Goal: Transaction & Acquisition: Obtain resource

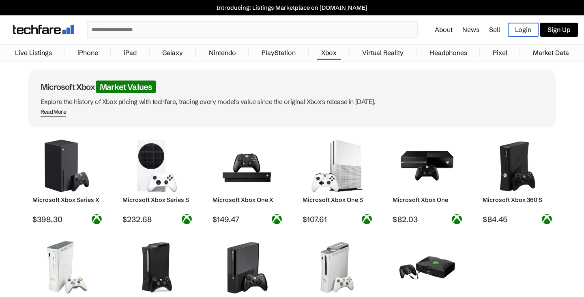
click at [427, 161] on img at bounding box center [426, 166] width 57 height 53
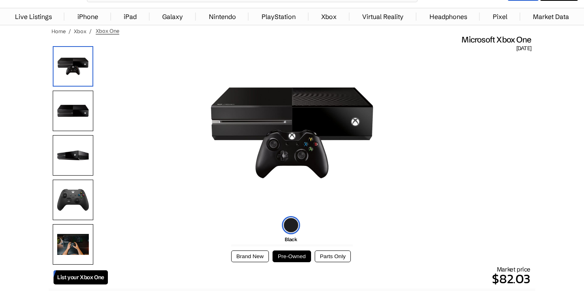
scroll to position [42, 0]
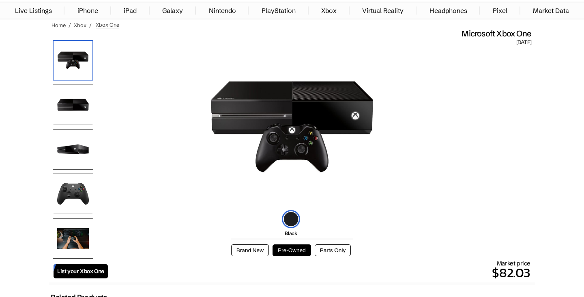
click at [74, 108] on img at bounding box center [73, 105] width 41 height 41
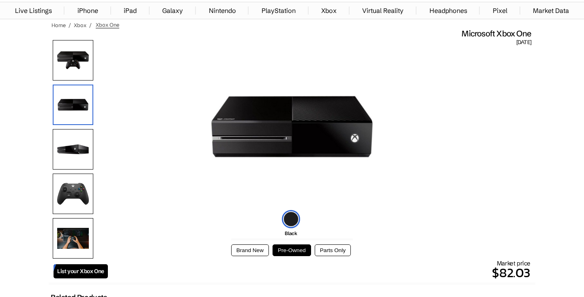
click at [71, 136] on img at bounding box center [73, 149] width 41 height 41
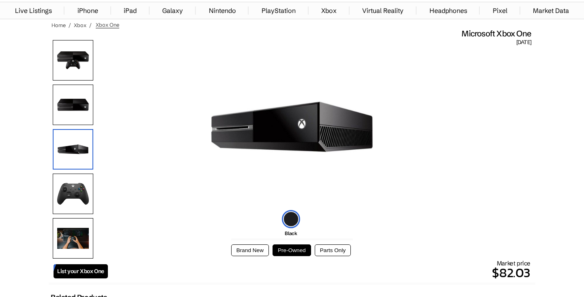
click at [78, 176] on img at bounding box center [73, 194] width 41 height 41
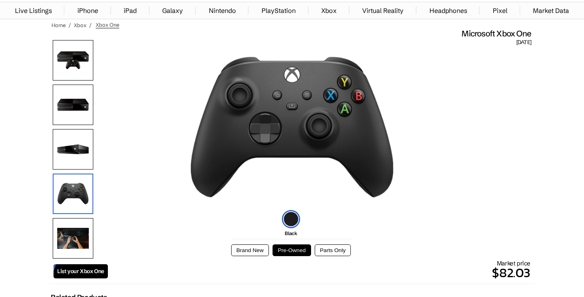
click at [86, 233] on img at bounding box center [73, 238] width 41 height 41
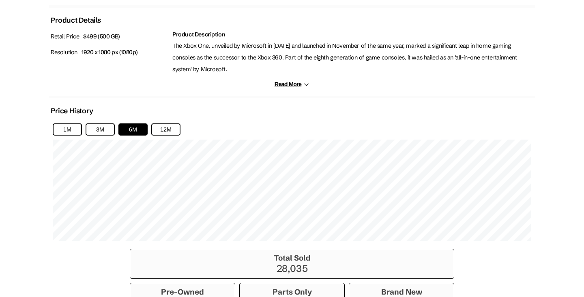
scroll to position [440, 0]
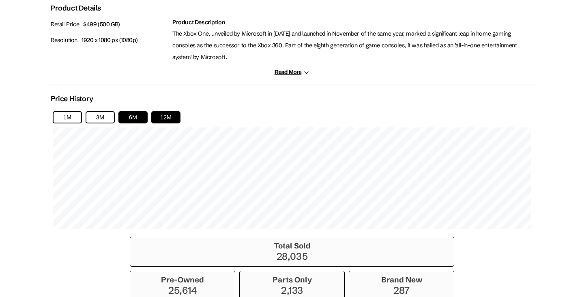
click at [163, 117] on button "12M" at bounding box center [165, 117] width 29 height 12
